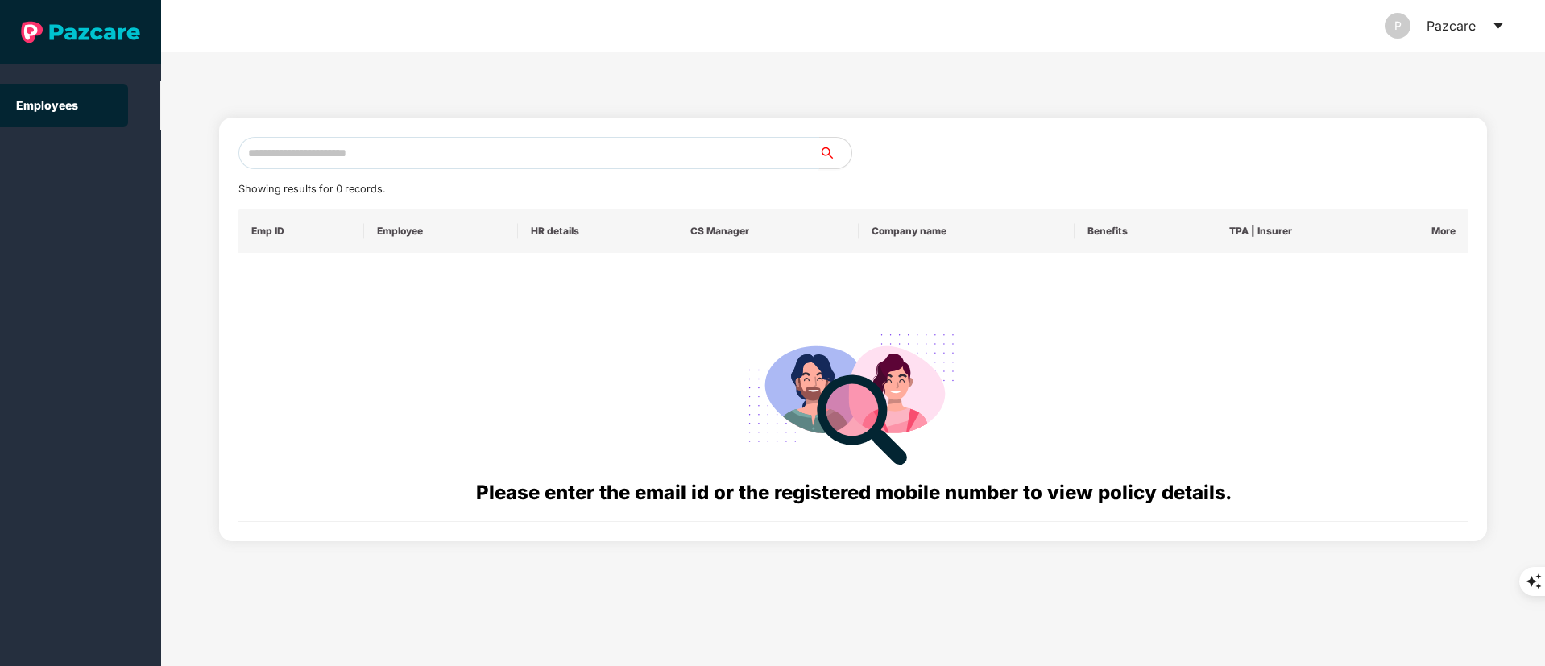
click at [307, 163] on input "text" at bounding box center [528, 153] width 581 height 32
paste input "**********"
drag, startPoint x: 269, startPoint y: 155, endPoint x: 186, endPoint y: 151, distance: 83.0
click at [186, 151] on div "**********" at bounding box center [853, 359] width 1384 height 615
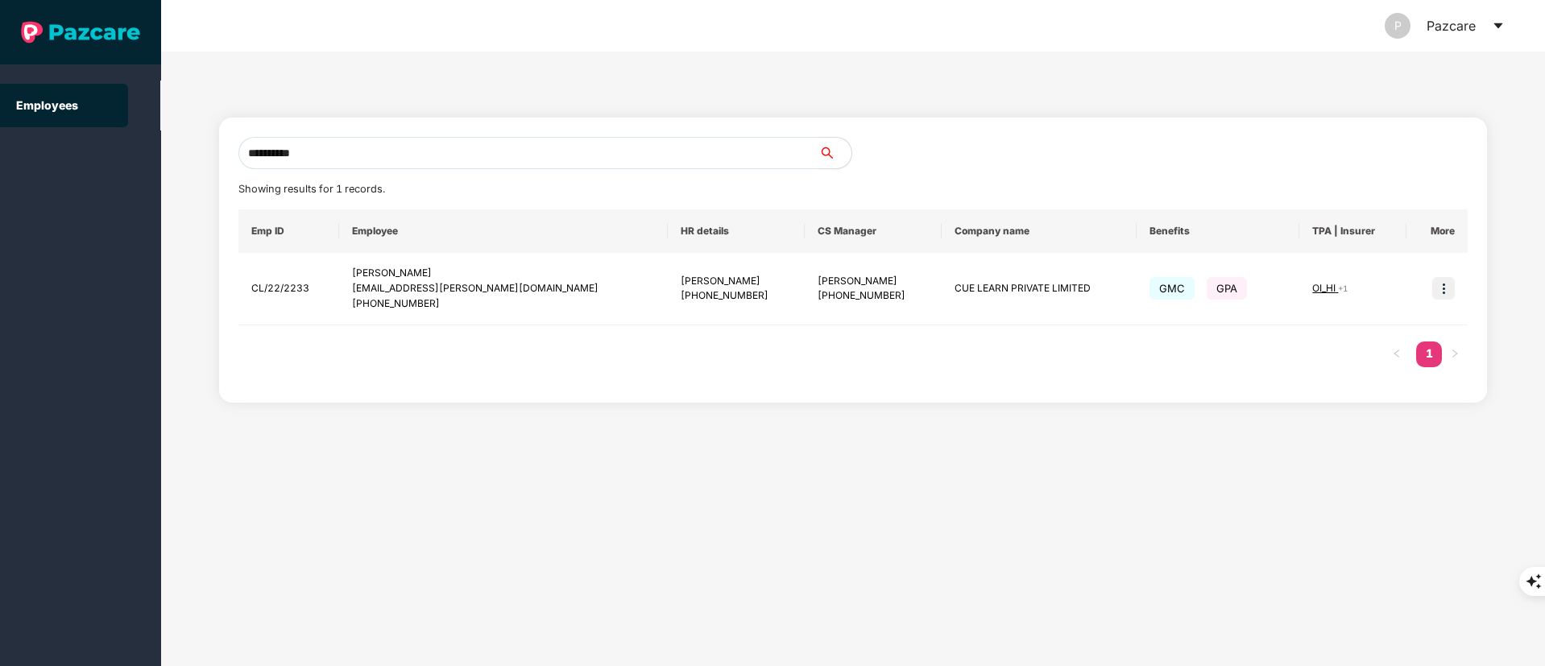
drag, startPoint x: 377, startPoint y: 157, endPoint x: 0, endPoint y: 156, distance: 377.0
click at [0, 156] on section "**********" at bounding box center [772, 333] width 1545 height 666
paste input "text"
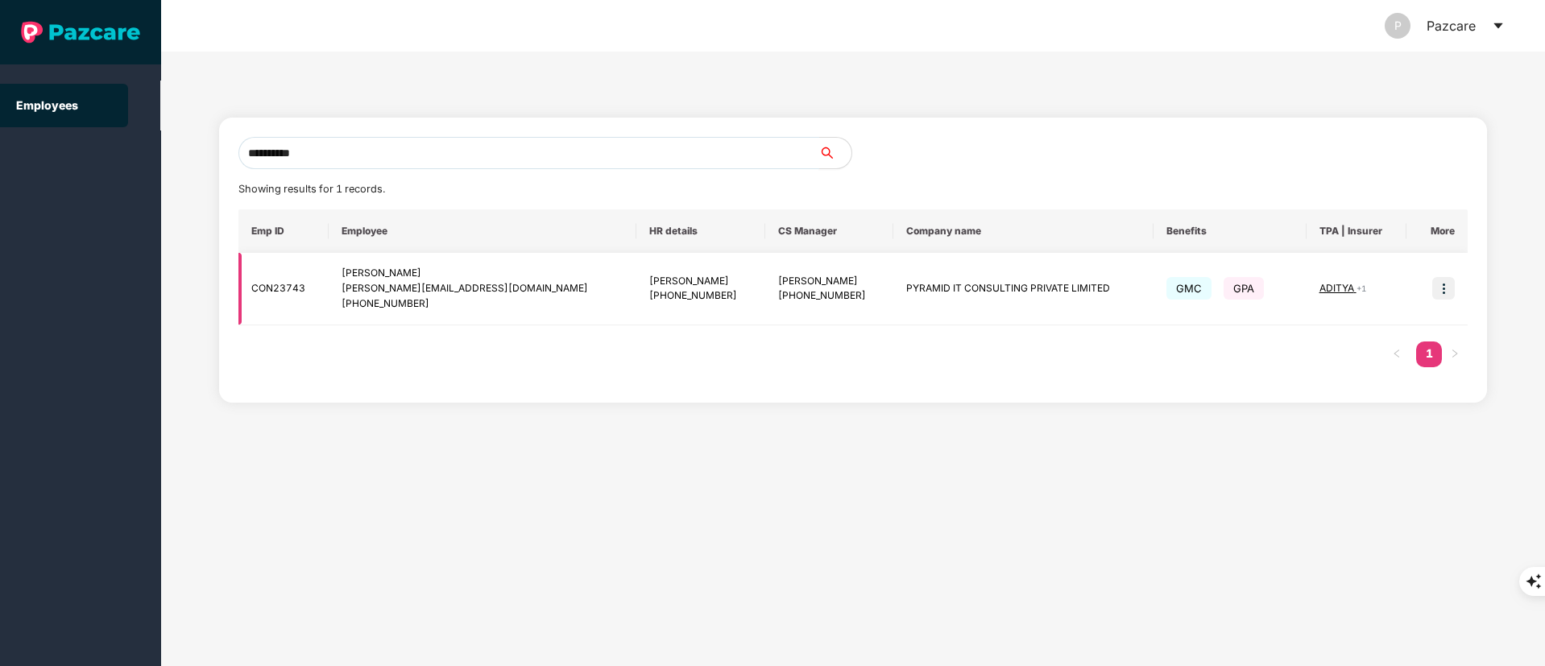
type input "**********"
click at [498, 309] on div "[PHONE_NUMBER]" at bounding box center [483, 303] width 282 height 15
drag, startPoint x: 1444, startPoint y: 288, endPoint x: 1418, endPoint y: 329, distance: 48.5
click at [1444, 288] on img at bounding box center [1443, 288] width 23 height 23
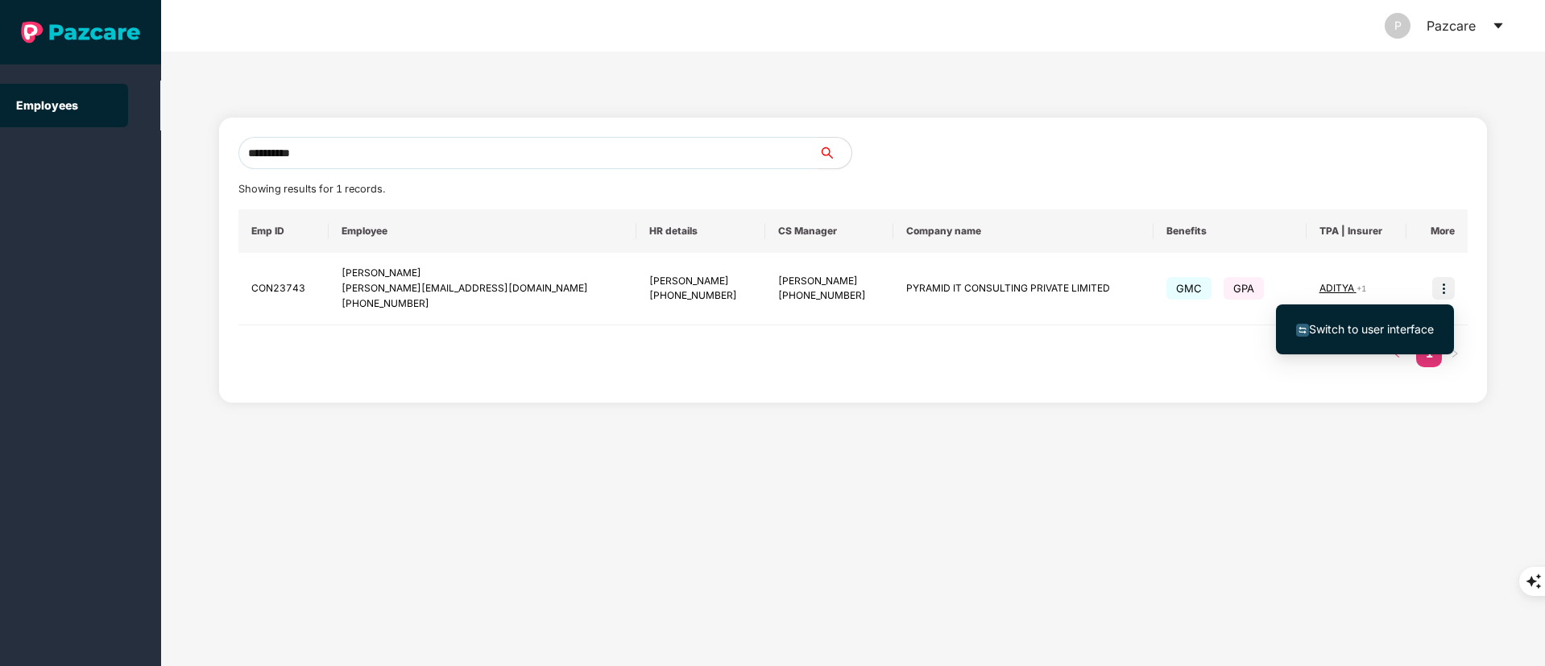
click at [1407, 349] on ul "Switch to user interface" at bounding box center [1365, 330] width 178 height 50
click at [1390, 339] on li "Switch to user interface" at bounding box center [1365, 330] width 178 height 34
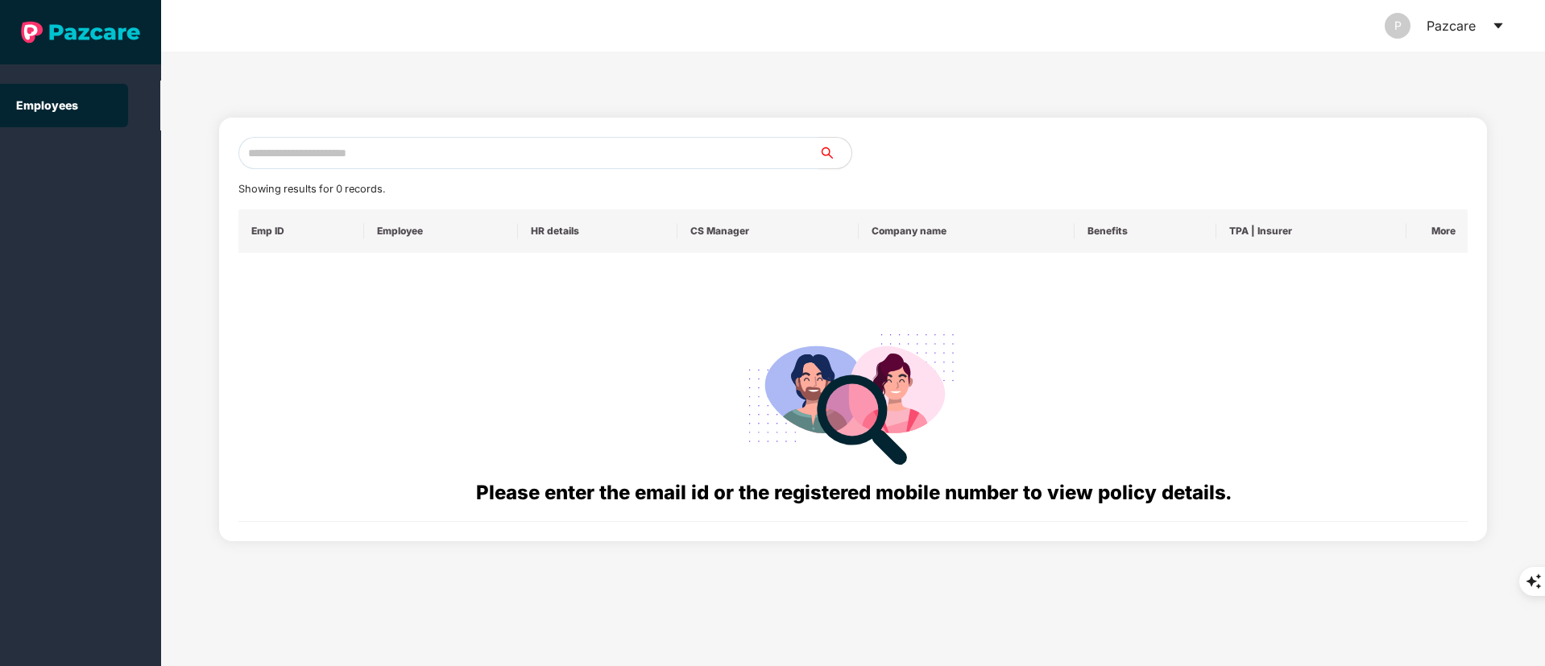
click at [303, 148] on input "text" at bounding box center [528, 153] width 581 height 32
paste input "**********"
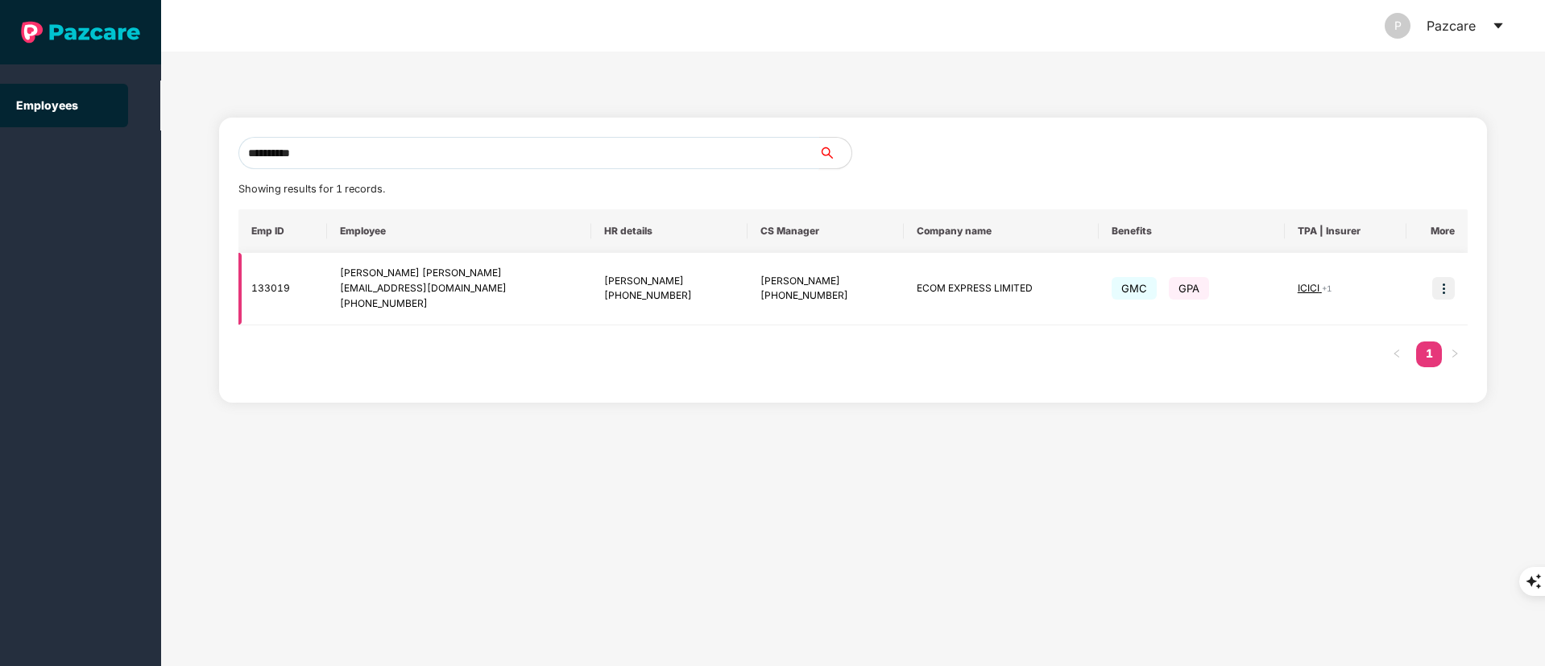
type input "**********"
click at [1450, 283] on img at bounding box center [1443, 288] width 23 height 23
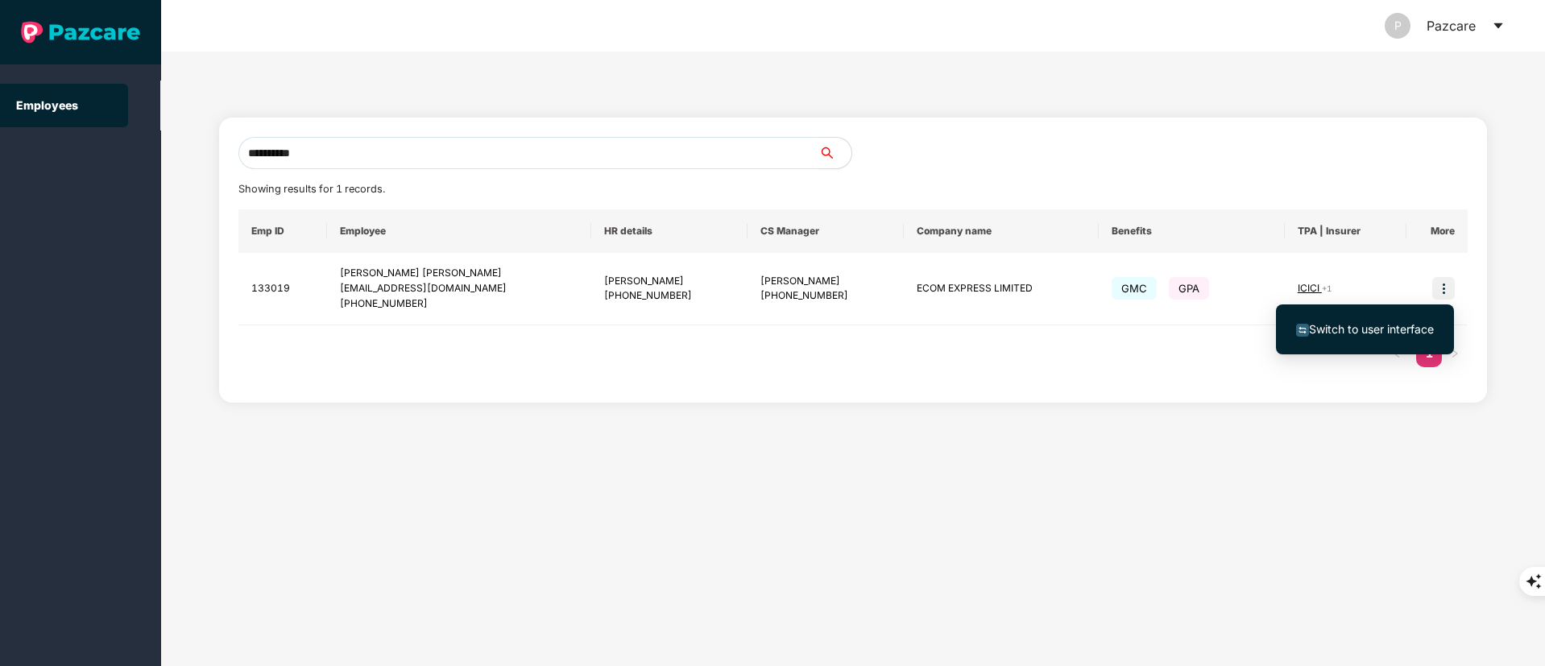
click at [1396, 317] on li "Switch to user interface" at bounding box center [1365, 330] width 178 height 34
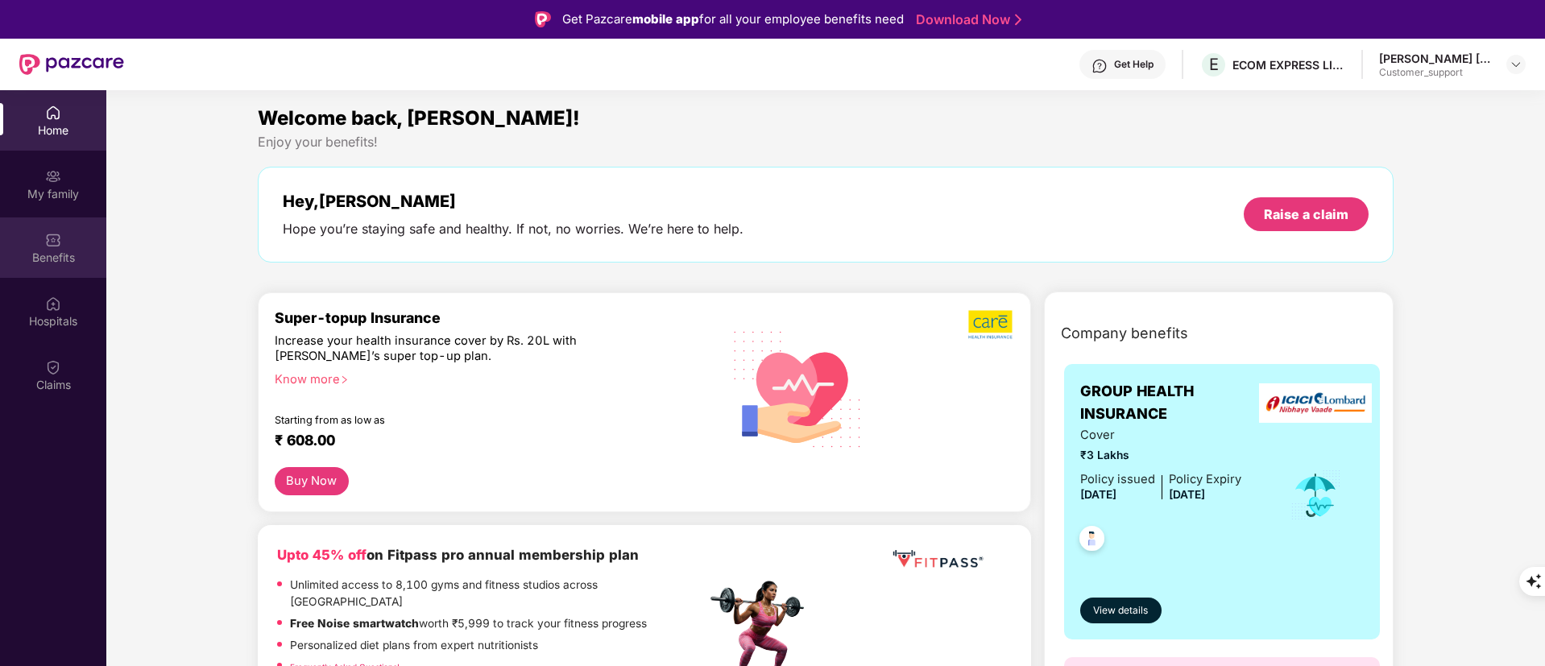
click at [75, 235] on div "Benefits" at bounding box center [53, 248] width 106 height 60
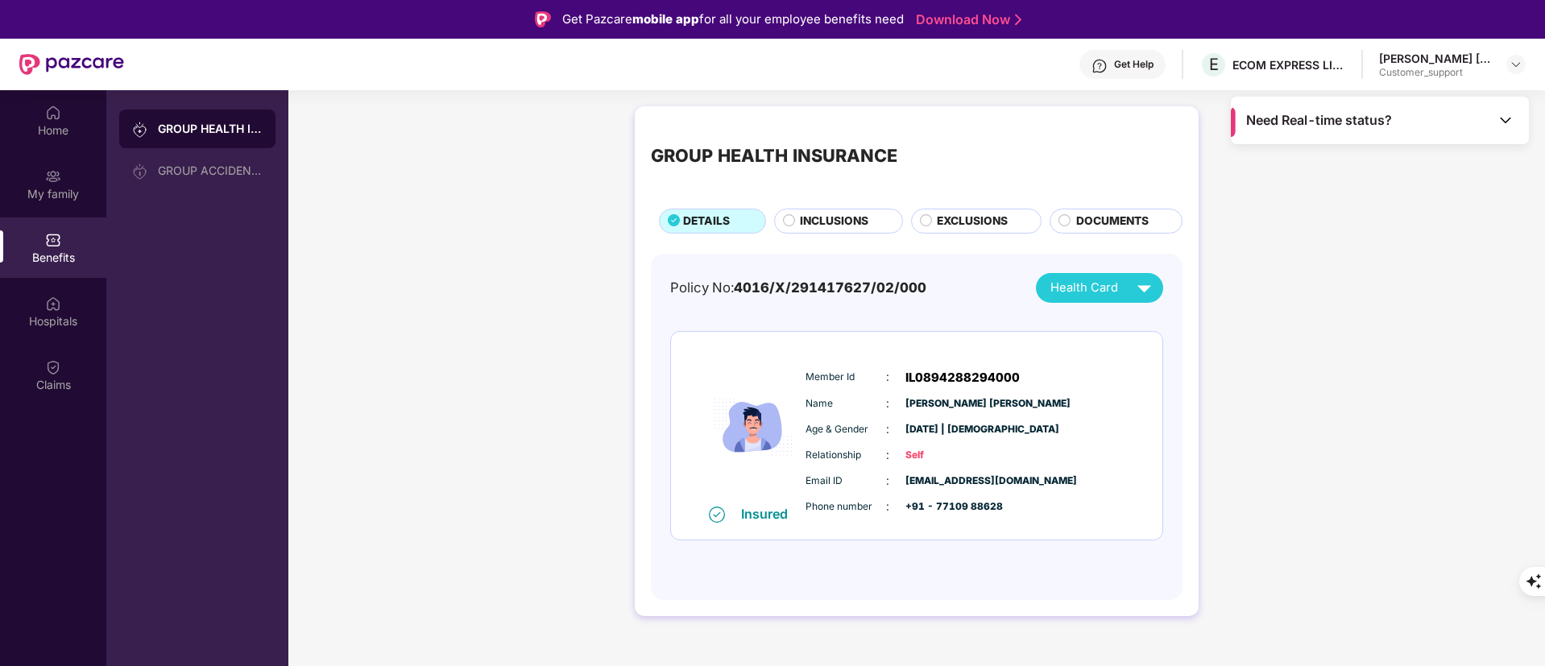
click at [825, 215] on span "INCLUSIONS" at bounding box center [834, 222] width 68 height 18
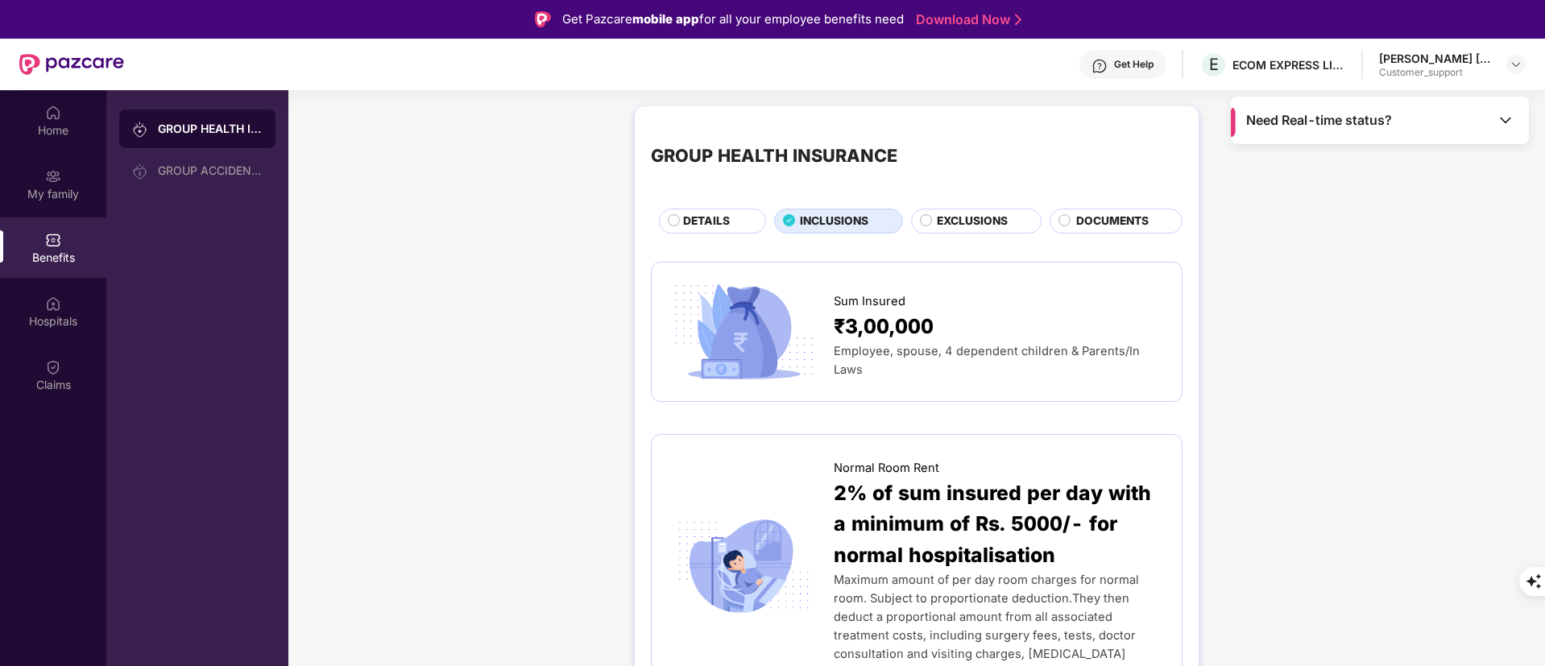
click at [697, 216] on span "DETAILS" at bounding box center [706, 222] width 47 height 18
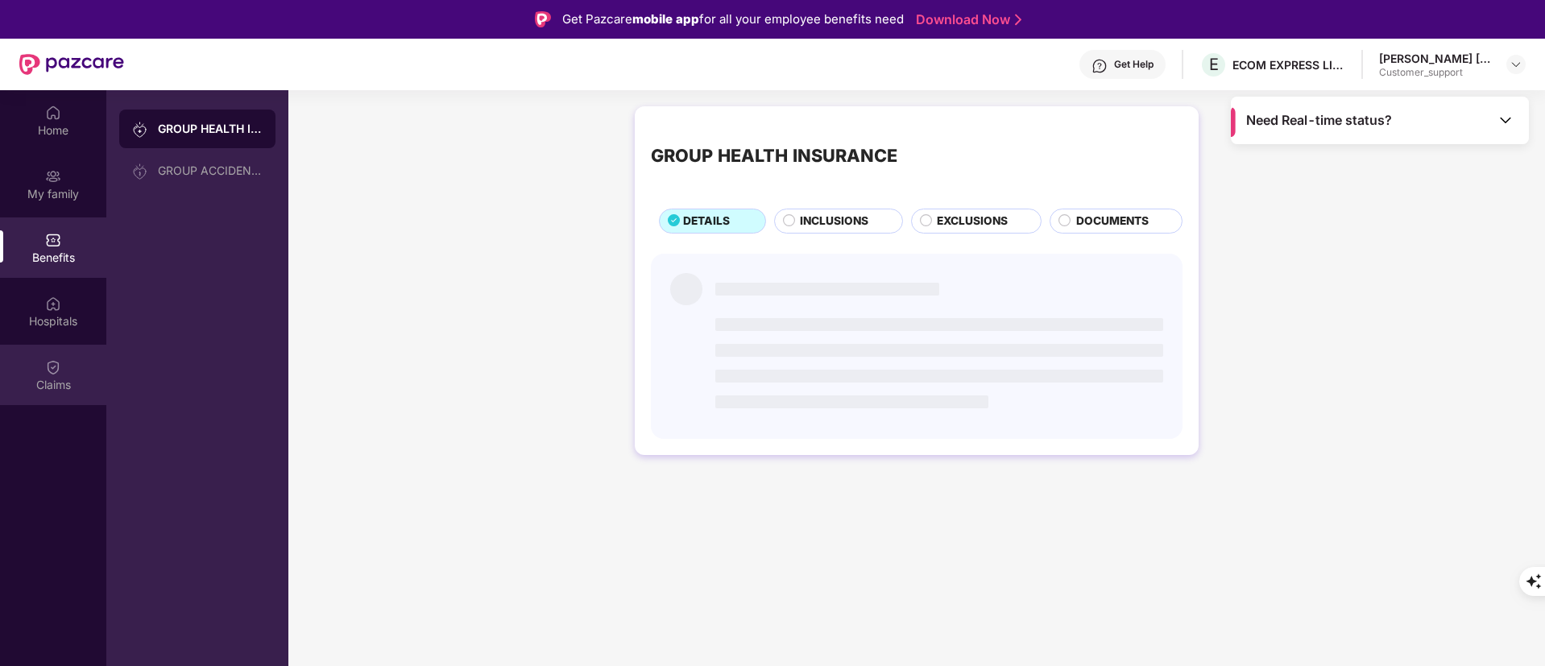
click at [31, 371] on div "Claims" at bounding box center [53, 375] width 106 height 60
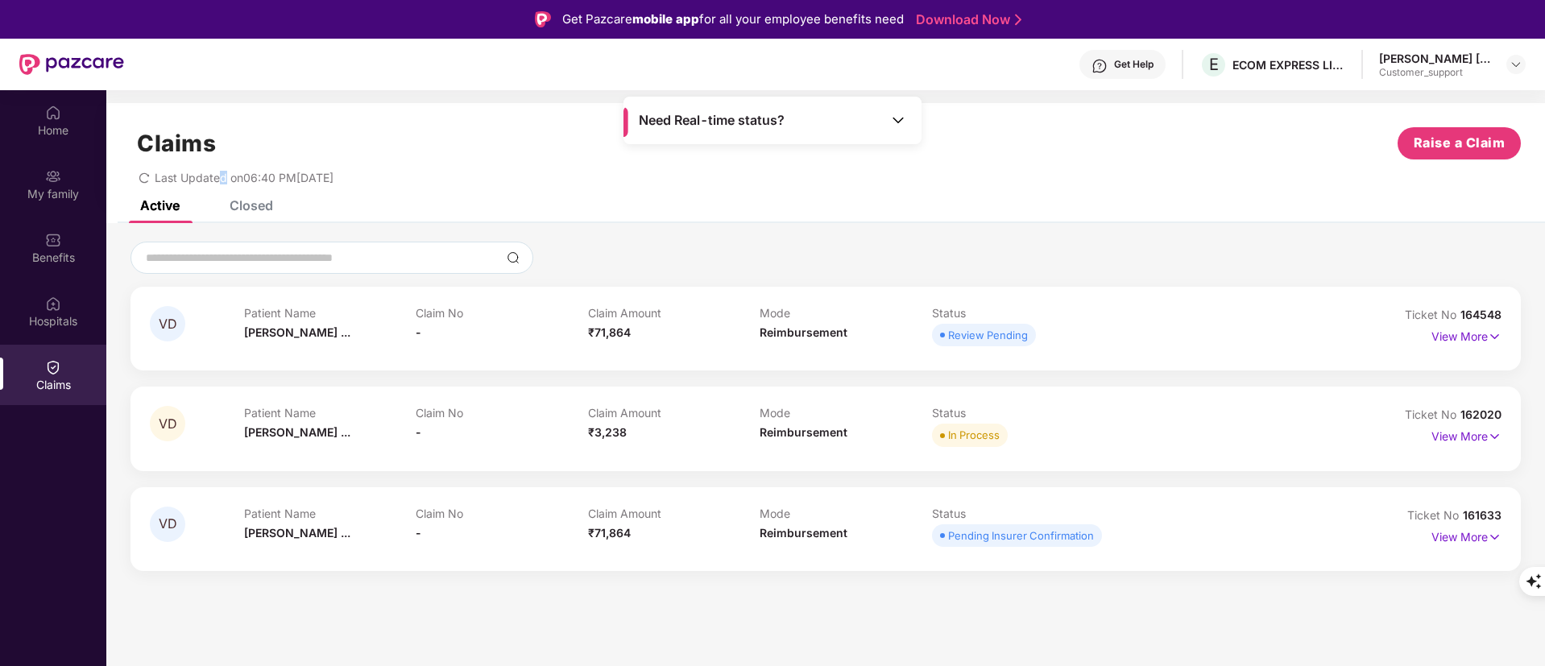
click at [226, 202] on div "Claims Raise a Claim Last Updated on 06:40 PM[DATE] Active Closed VD Patient Na…" at bounding box center [825, 345] width 1439 height 484
click at [247, 206] on div "Closed" at bounding box center [252, 205] width 44 height 16
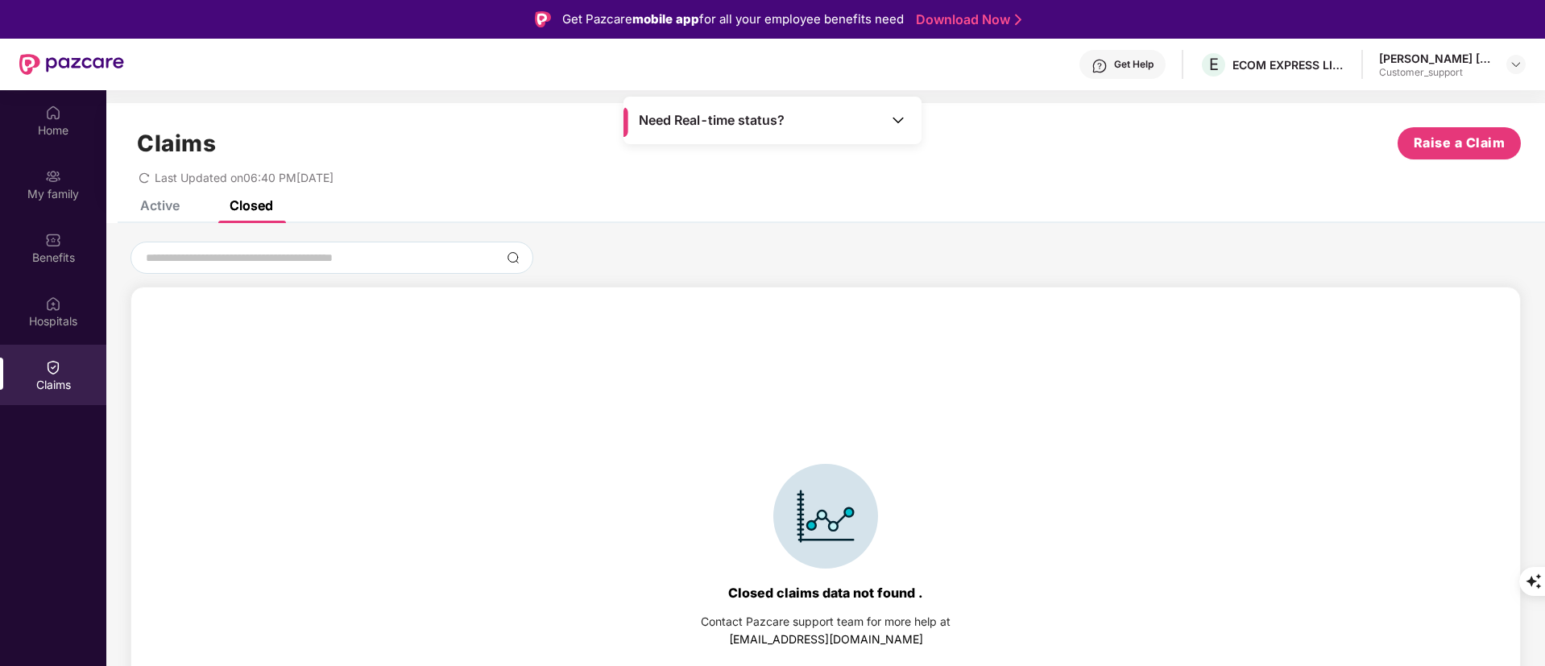
click at [165, 207] on div "Active" at bounding box center [159, 205] width 39 height 16
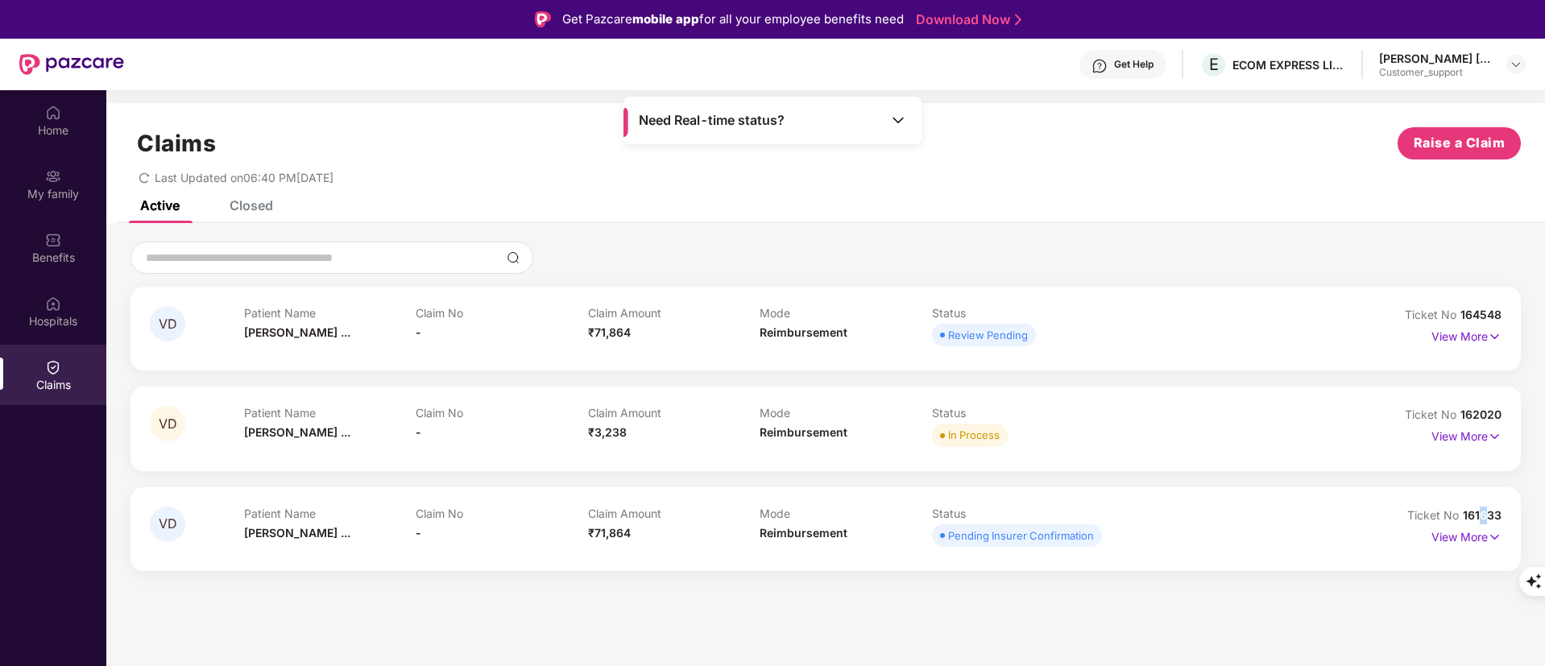
click at [1484, 515] on span "161633" at bounding box center [1482, 515] width 39 height 14
click at [1515, 520] on div "VD Patient Name [PERSON_NAME] ... Claim No - Claim Amount ₹71,864 Mode Reimburs…" at bounding box center [826, 529] width 1390 height 84
drag, startPoint x: 1501, startPoint y: 515, endPoint x: 1464, endPoint y: 515, distance: 37.1
click at [1464, 515] on div "VD Patient Name [PERSON_NAME] ... Claim No - Claim Amount ₹71,864 Mode Reimburs…" at bounding box center [826, 529] width 1390 height 84
copy span "161633"
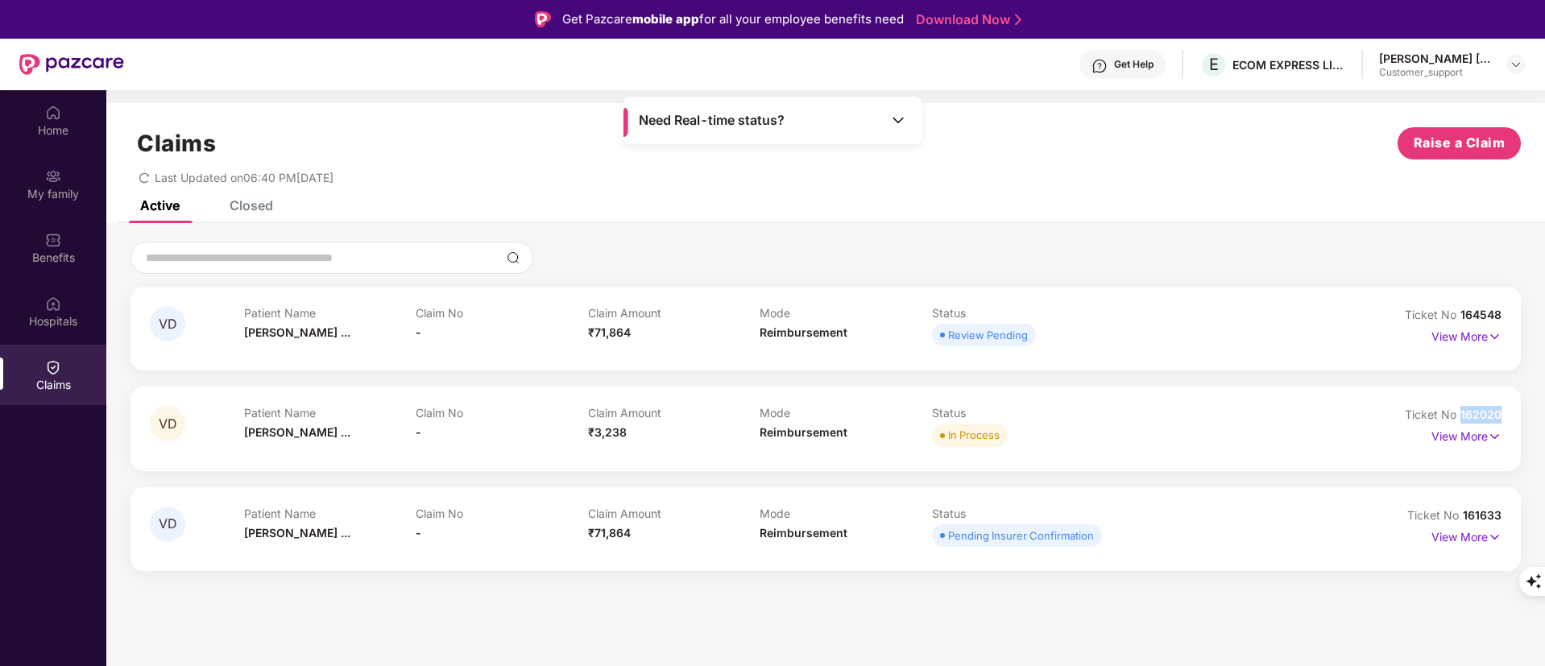
drag, startPoint x: 1487, startPoint y: 410, endPoint x: 1509, endPoint y: 412, distance: 21.8
click at [1508, 411] on div "VD Patient Name [PERSON_NAME] ... Claim No - Claim Amount ₹3,238 Mode Reimburse…" at bounding box center [826, 429] width 1390 height 84
copy span "162020"
drag, startPoint x: 1464, startPoint y: 515, endPoint x: 1515, endPoint y: 515, distance: 51.6
click at [1515, 515] on div "VD Patient Name [PERSON_NAME] ... Claim No - Claim Amount ₹71,864 Mode Reimburs…" at bounding box center [826, 529] width 1390 height 84
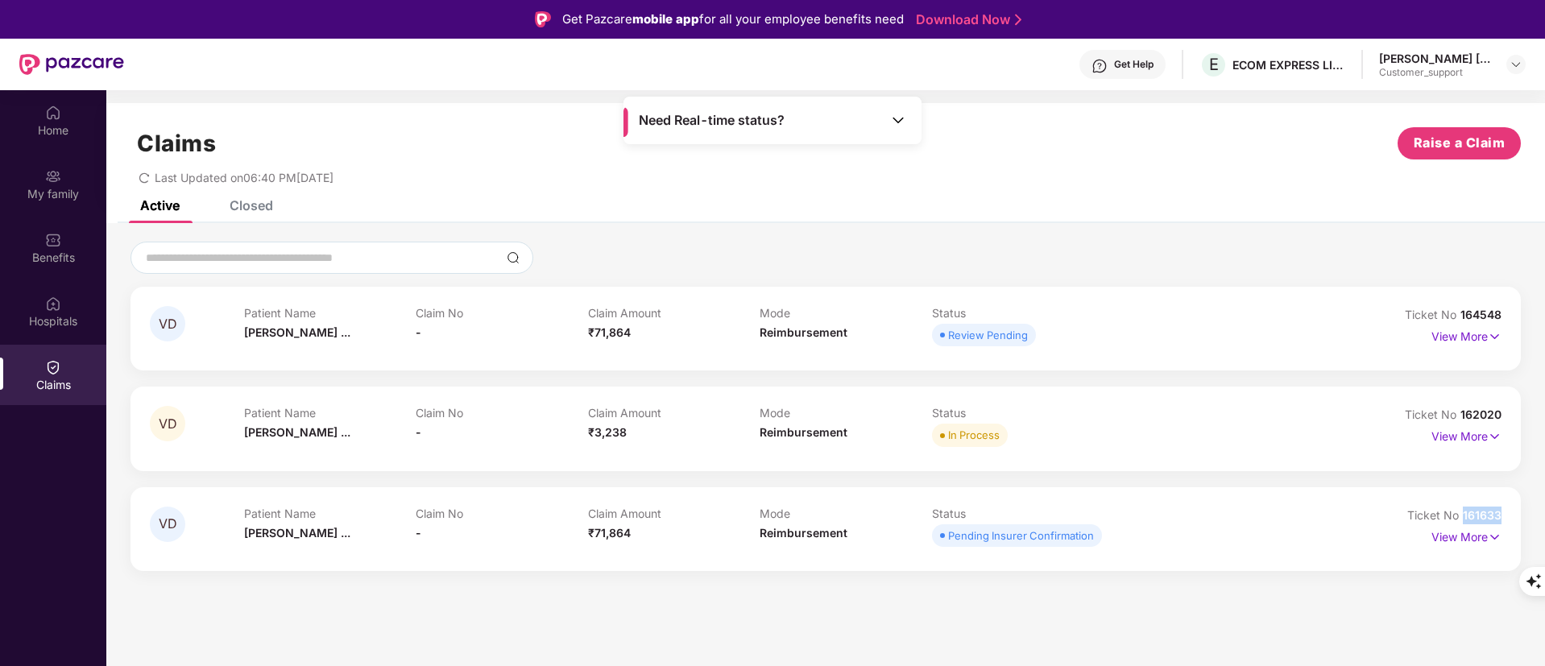
copy span "161633"
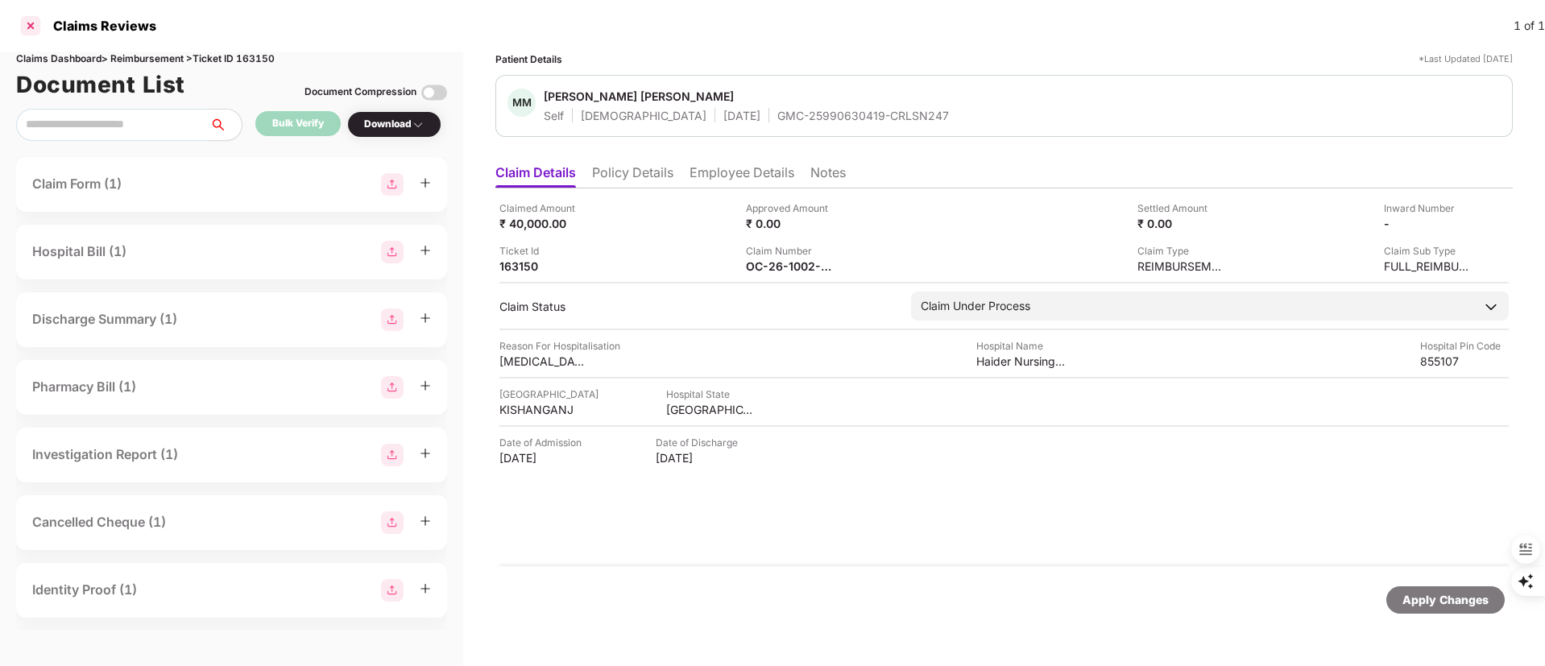
click at [31, 20] on div at bounding box center [31, 26] width 26 height 26
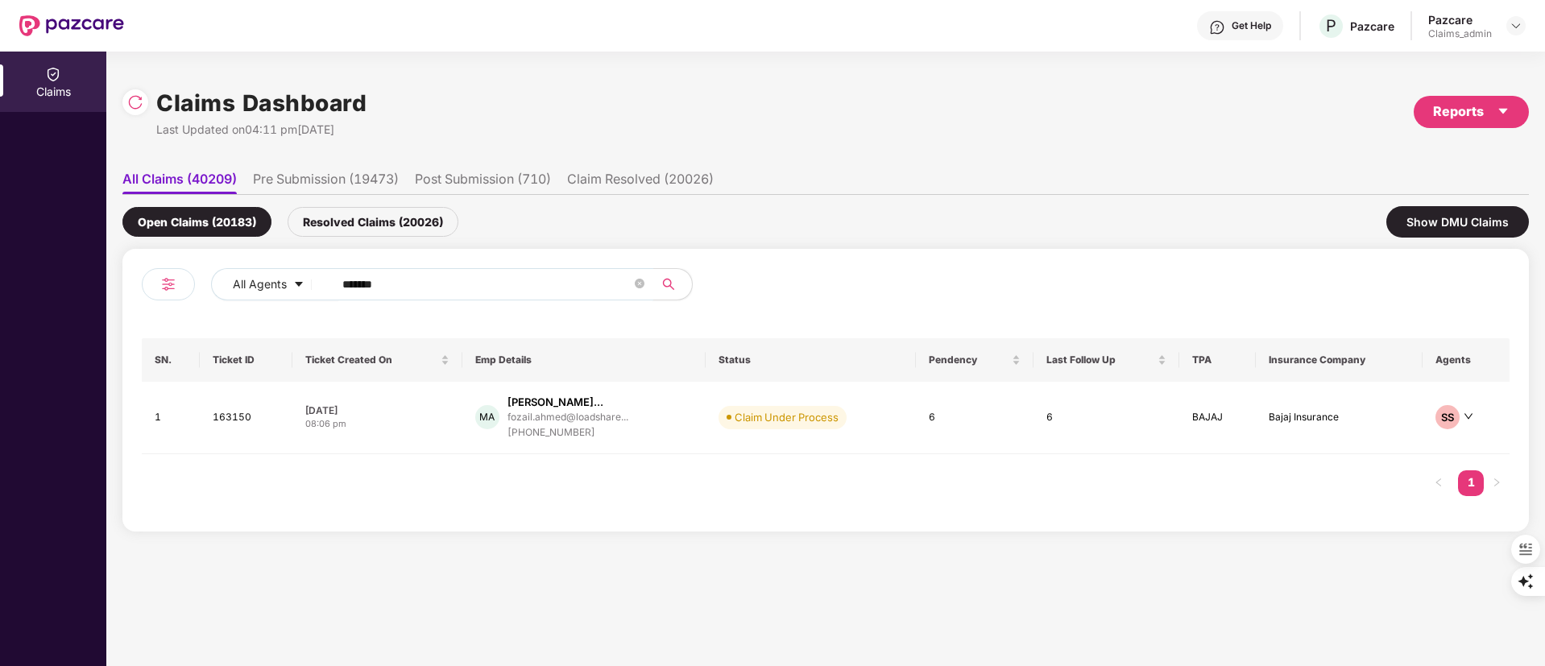
drag, startPoint x: 497, startPoint y: 277, endPoint x: 265, endPoint y: 275, distance: 232.0
click at [81, 277] on div "Claims Claims Dashboard Last Updated on 04:11 pm, 10 Aug 2025 Reports All Claim…" at bounding box center [772, 359] width 1545 height 615
paste input "text"
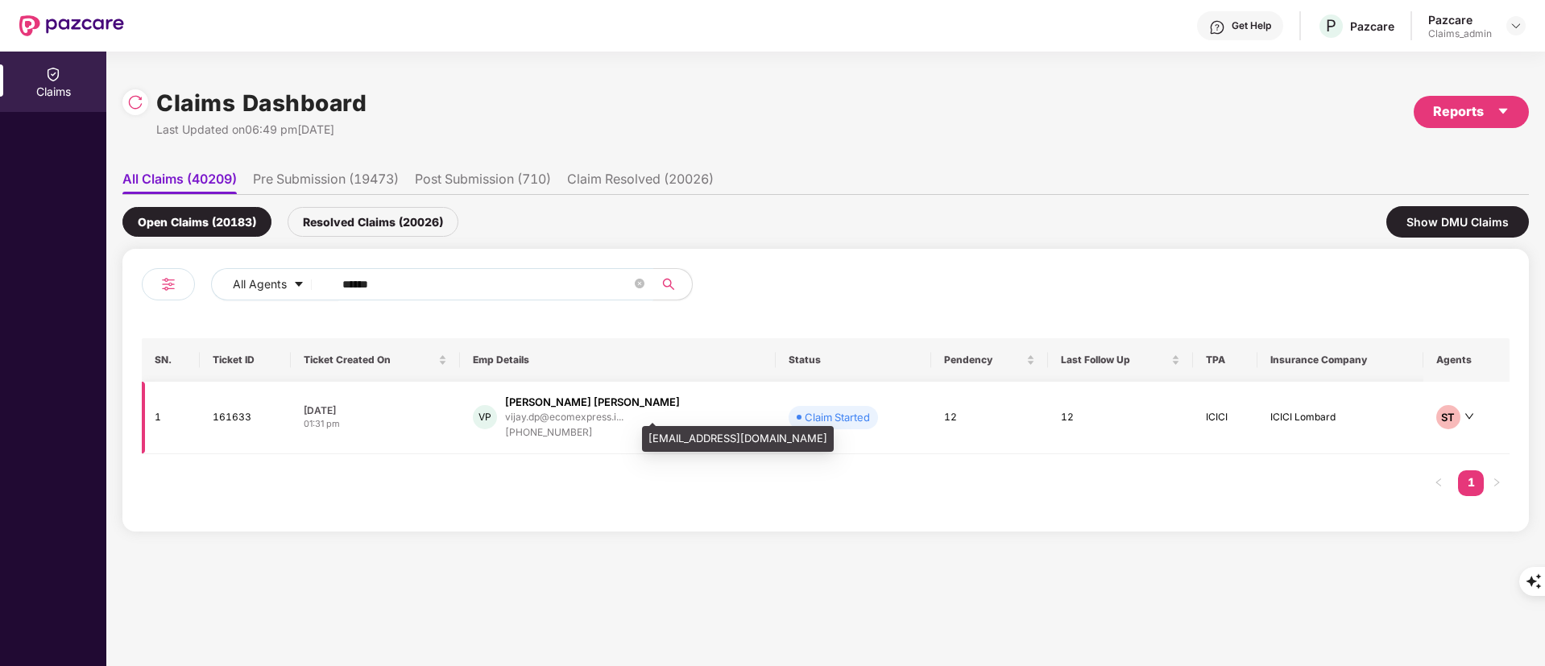
type input "******"
click at [568, 421] on div "vijay.dp@ecomexpress.i..." at bounding box center [564, 417] width 118 height 10
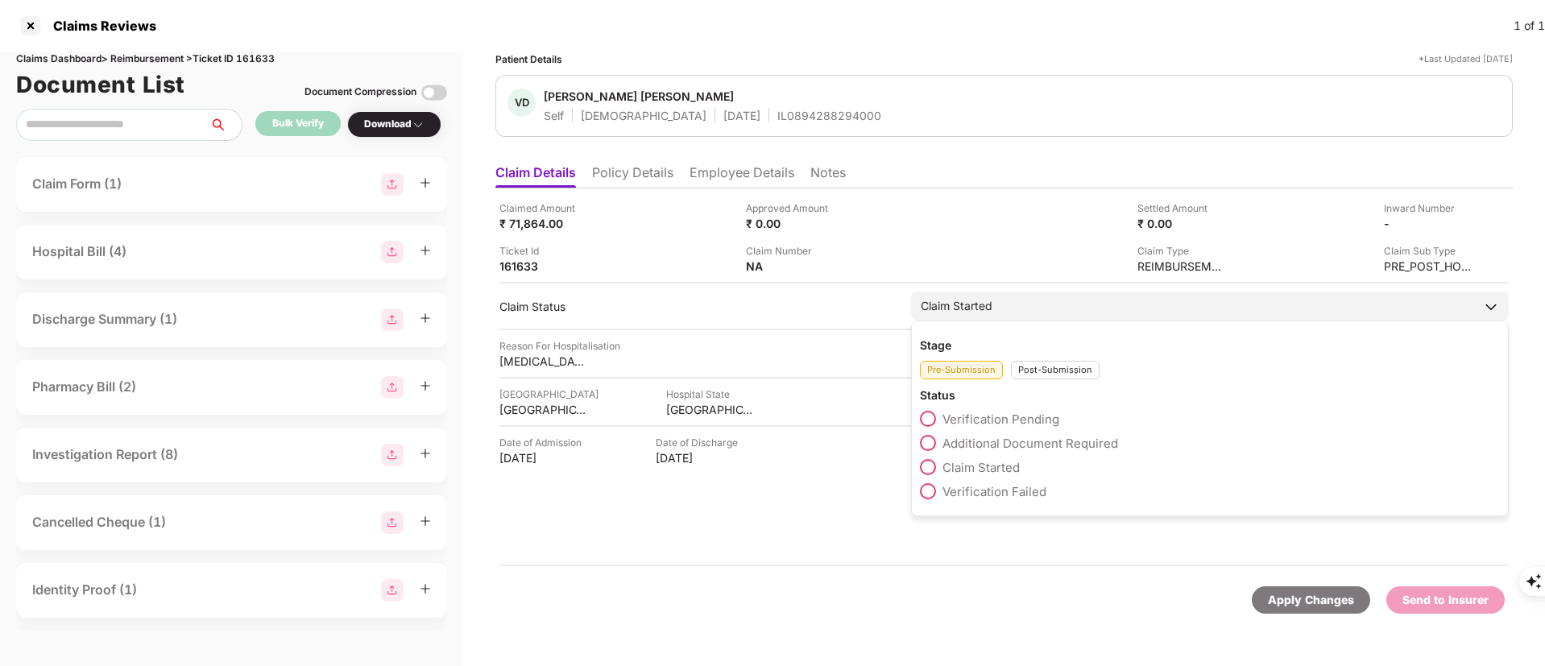
click at [1028, 304] on div "Claim Started" at bounding box center [1210, 306] width 598 height 29
click at [1054, 361] on div "Post-Submission" at bounding box center [1055, 370] width 89 height 19
click at [1006, 504] on div "Claim IR Raised" at bounding box center [1210, 495] width 580 height 24
click at [1000, 512] on span "Claim Closed" at bounding box center [981, 515] width 76 height 15
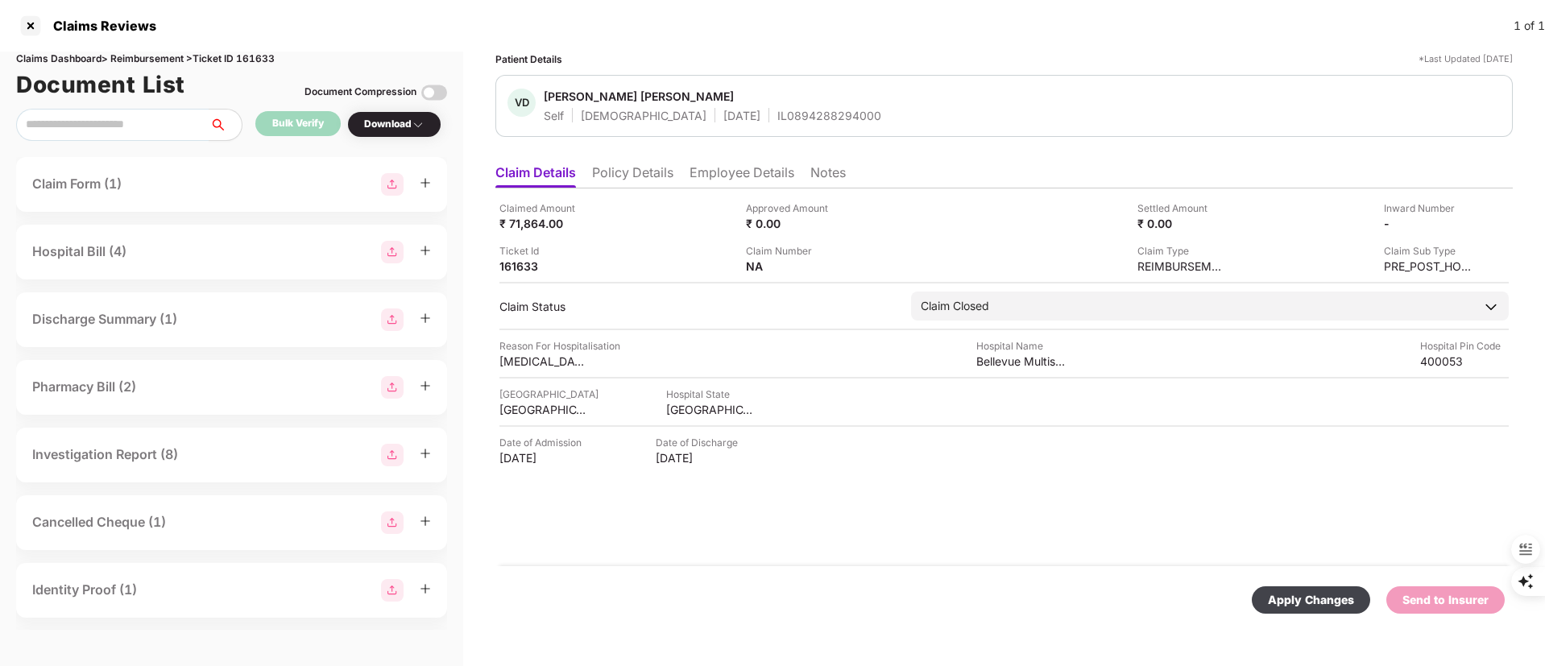
click at [1324, 594] on div "Apply Changes" at bounding box center [1311, 600] width 86 height 18
click at [615, 170] on li "Policy Details" at bounding box center [632, 175] width 81 height 23
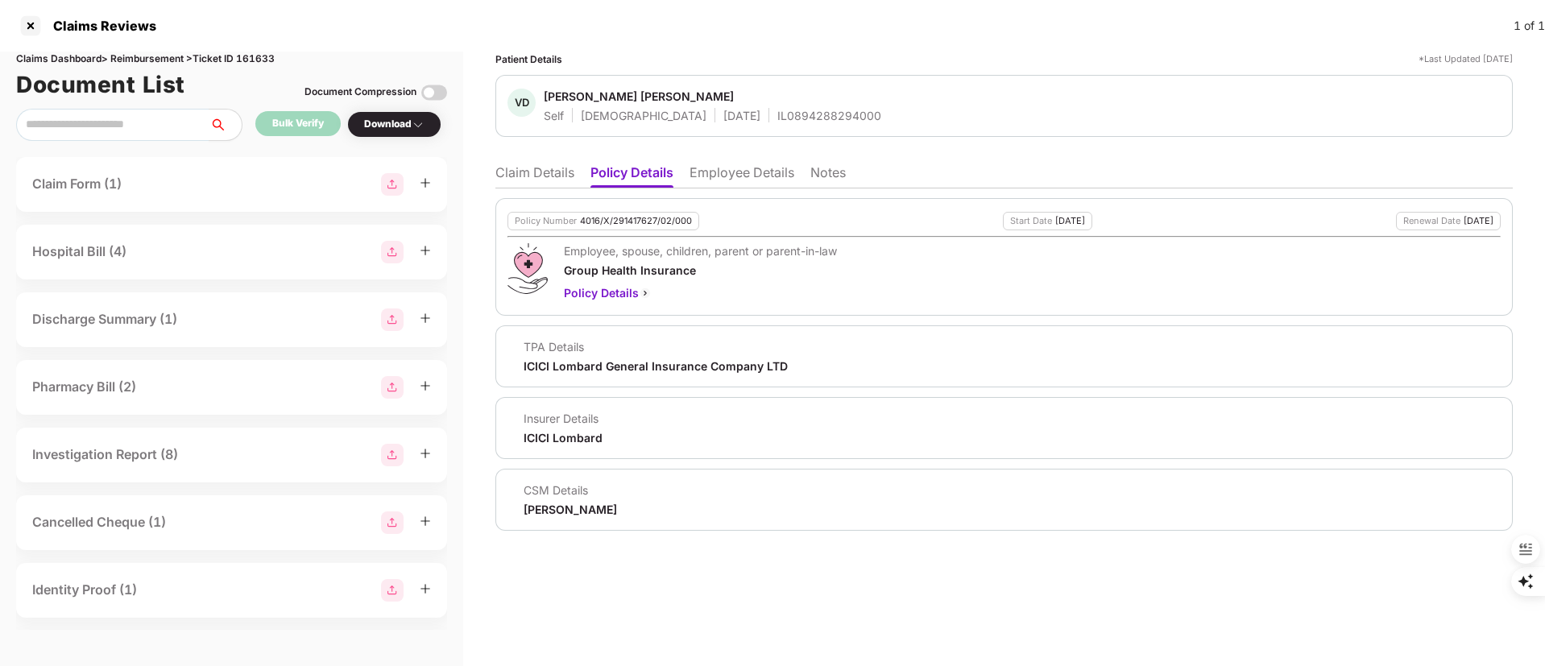
click at [756, 175] on li "Employee Details" at bounding box center [742, 175] width 105 height 23
